Goal: Task Accomplishment & Management: Manage account settings

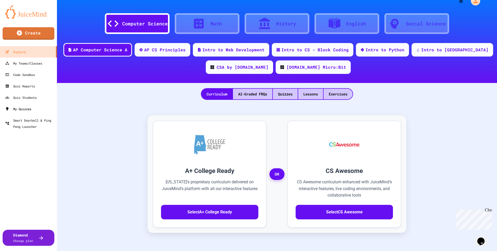
scroll to position [12, 0]
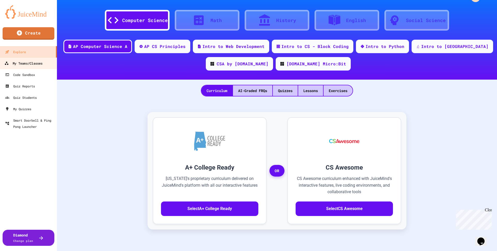
click at [23, 63] on div "My Teams/Classes" at bounding box center [23, 63] width 38 height 6
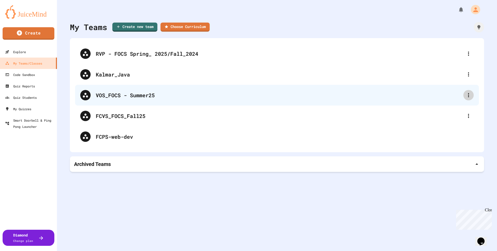
click at [468, 94] on icon at bounding box center [469, 95] width 6 height 6
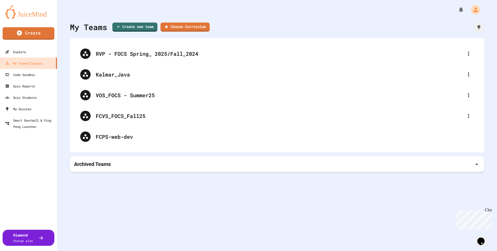
click at [326, 250] on div at bounding box center [248, 251] width 497 height 0
click at [132, 24] on link "Create new team" at bounding box center [135, 27] width 44 height 10
type input "**********"
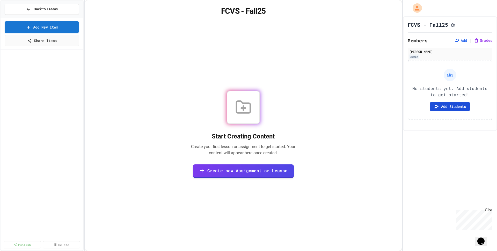
click at [450, 109] on button "Add Students" at bounding box center [450, 106] width 40 height 9
